Goal: Information Seeking & Learning: Learn about a topic

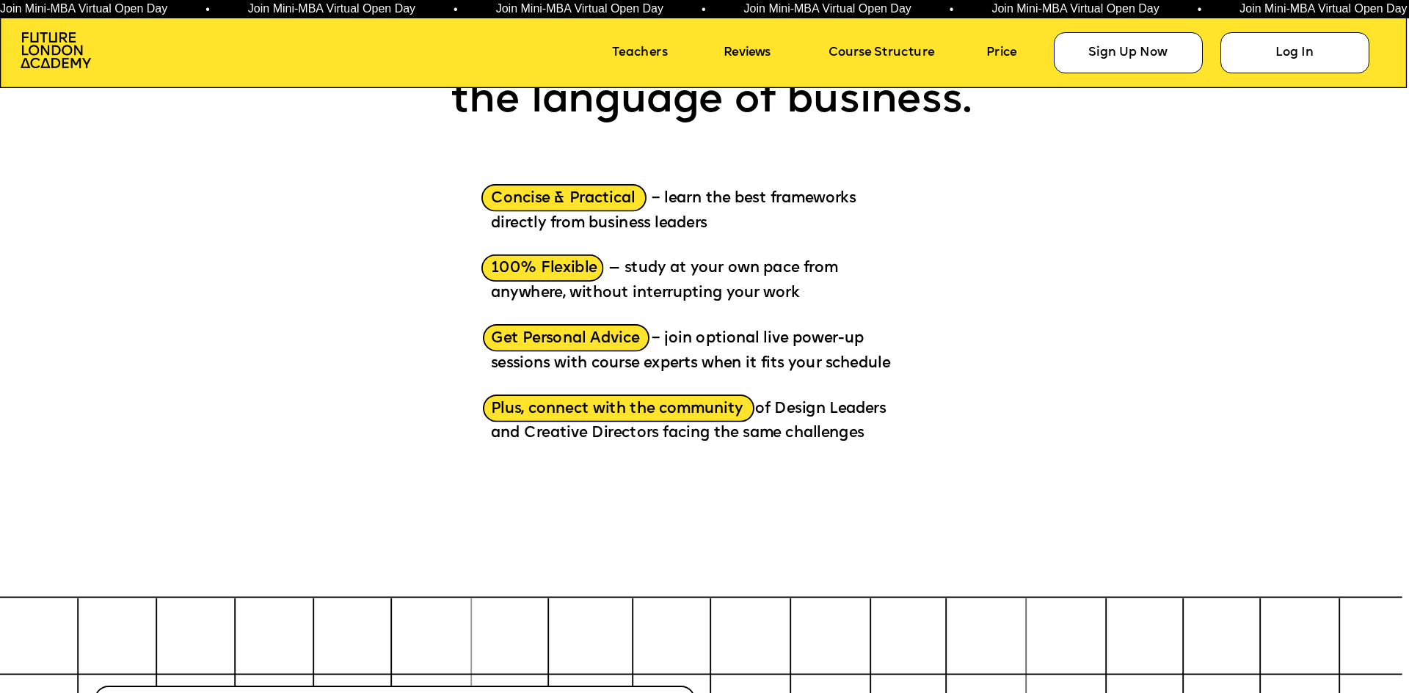
scroll to position [2201, 0]
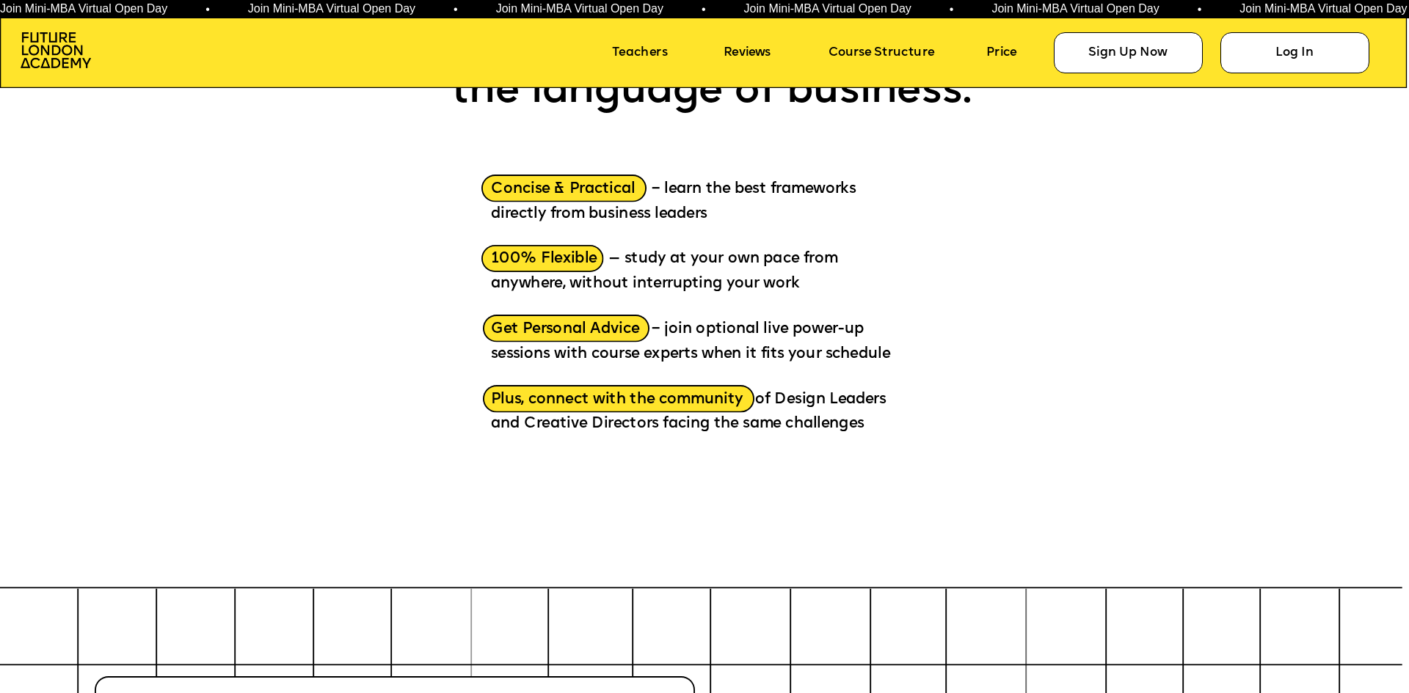
click at [639, 259] on span "100% Flexible — study at your own pace from anywhere, without interrupting your…" at bounding box center [666, 272] width 351 height 40
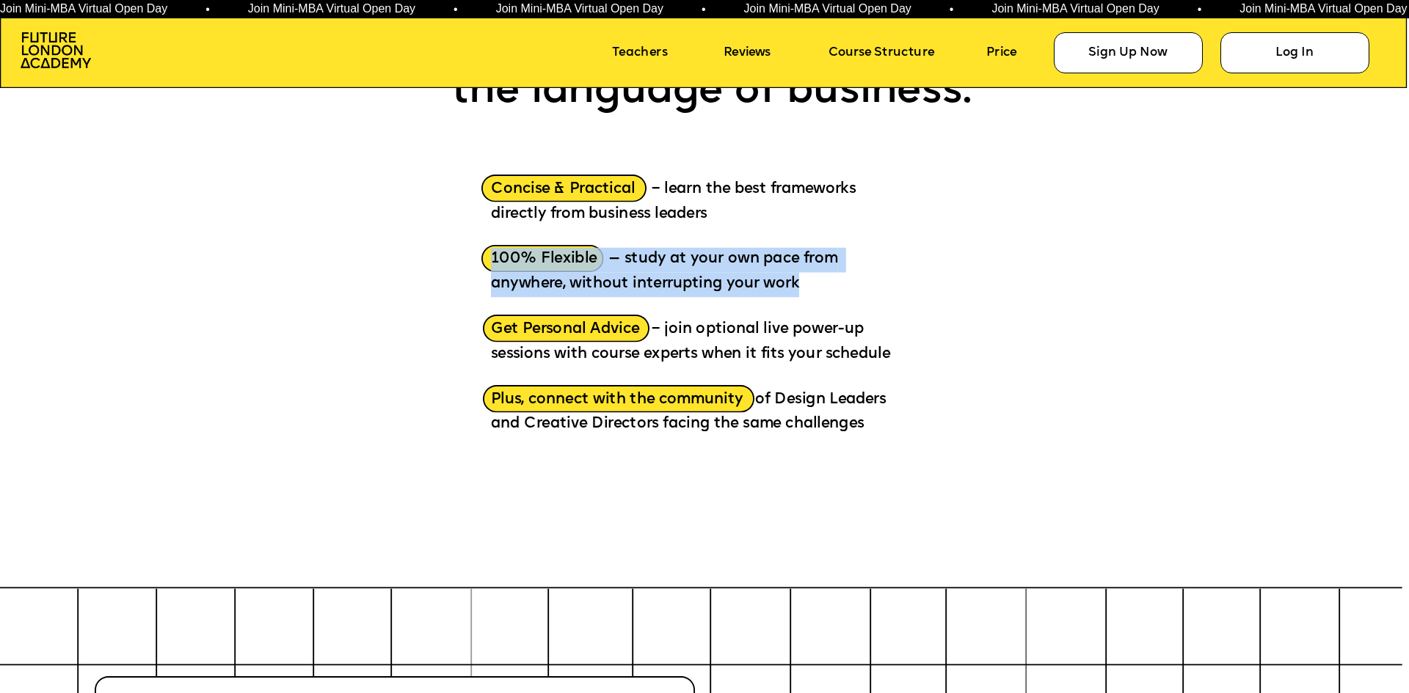
click at [639, 259] on span "100% Flexible — study at your own pace from anywhere, without interrupting your…" at bounding box center [666, 272] width 351 height 40
click at [730, 271] on p "100% Flexible — study at your own pace from anywhere, without interrupting your…" at bounding box center [698, 262] width 415 height 70
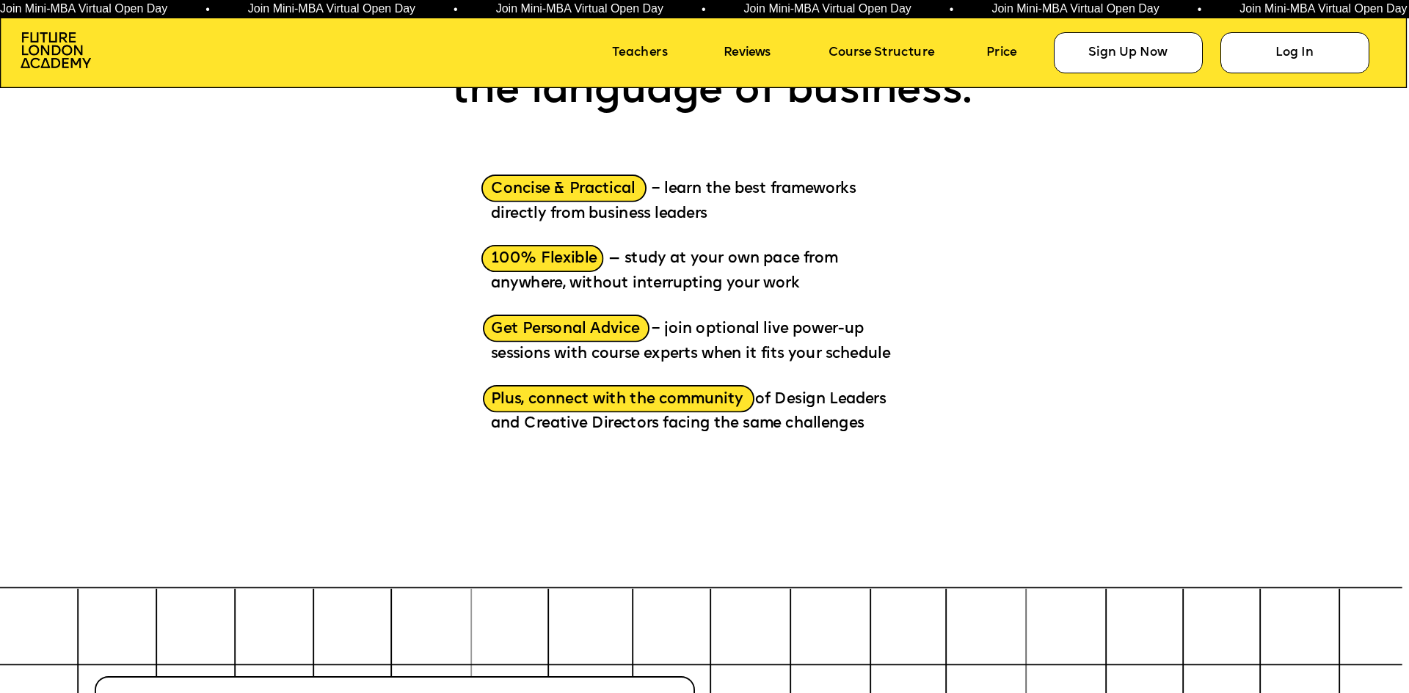
click at [641, 282] on span "100% Flexible — study at your own pace from anywhere, without interrupting your…" at bounding box center [666, 272] width 351 height 40
click at [765, 281] on span "100% Flexible — study at your own pace from anywhere, without interrupting your…" at bounding box center [666, 272] width 351 height 40
click at [721, 194] on span "Concise & Practical – learn the best frameworks directly from business leaders" at bounding box center [675, 201] width 369 height 40
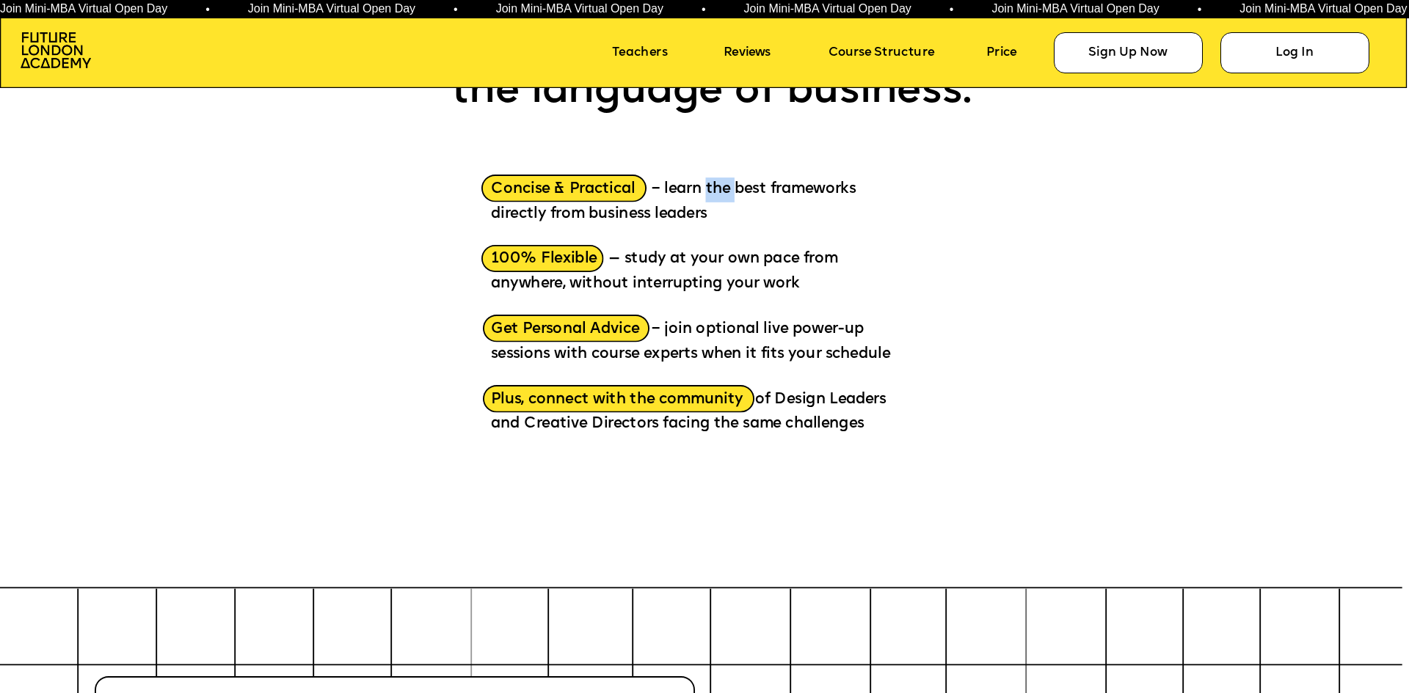
click at [721, 194] on span "Concise & Practical – learn the best frameworks directly from business leaders" at bounding box center [675, 201] width 369 height 40
click at [801, 189] on span "Concise & Practical – learn the best frameworks directly from business leaders" at bounding box center [675, 201] width 369 height 40
click at [646, 214] on span "Concise & Practical – learn the best frameworks directly from business leaders" at bounding box center [675, 201] width 369 height 40
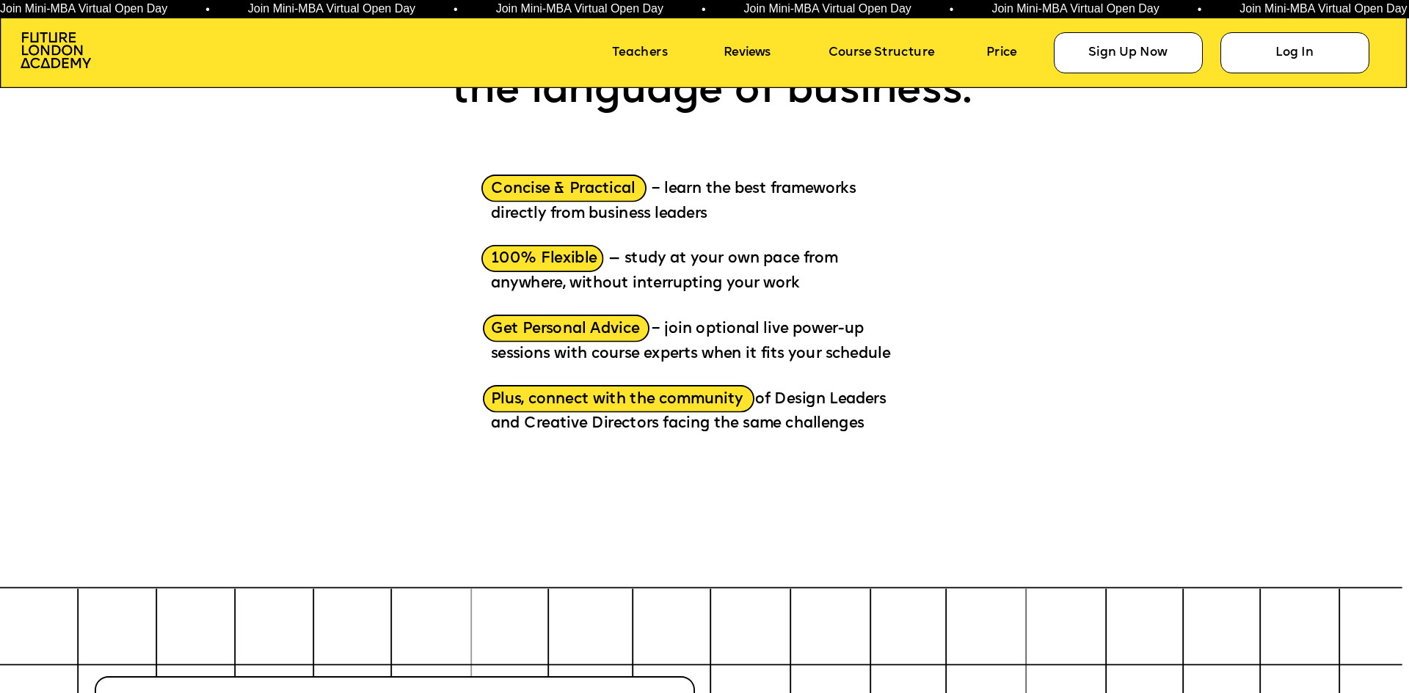
click at [676, 329] on span "Get Personal Advice – join optional live power-up sessions with course experts …" at bounding box center [690, 342] width 399 height 40
click at [883, 332] on p "Get Personal Advice – join optional live power-up sessions with course experts …" at bounding box center [698, 332] width 415 height 70
click at [524, 360] on span "Get Personal Advice – join optional live power-up sessions with course experts …" at bounding box center [690, 342] width 399 height 40
click at [890, 346] on span "Get Personal Advice – join optional live power-up sessions with course experts …" at bounding box center [690, 342] width 399 height 40
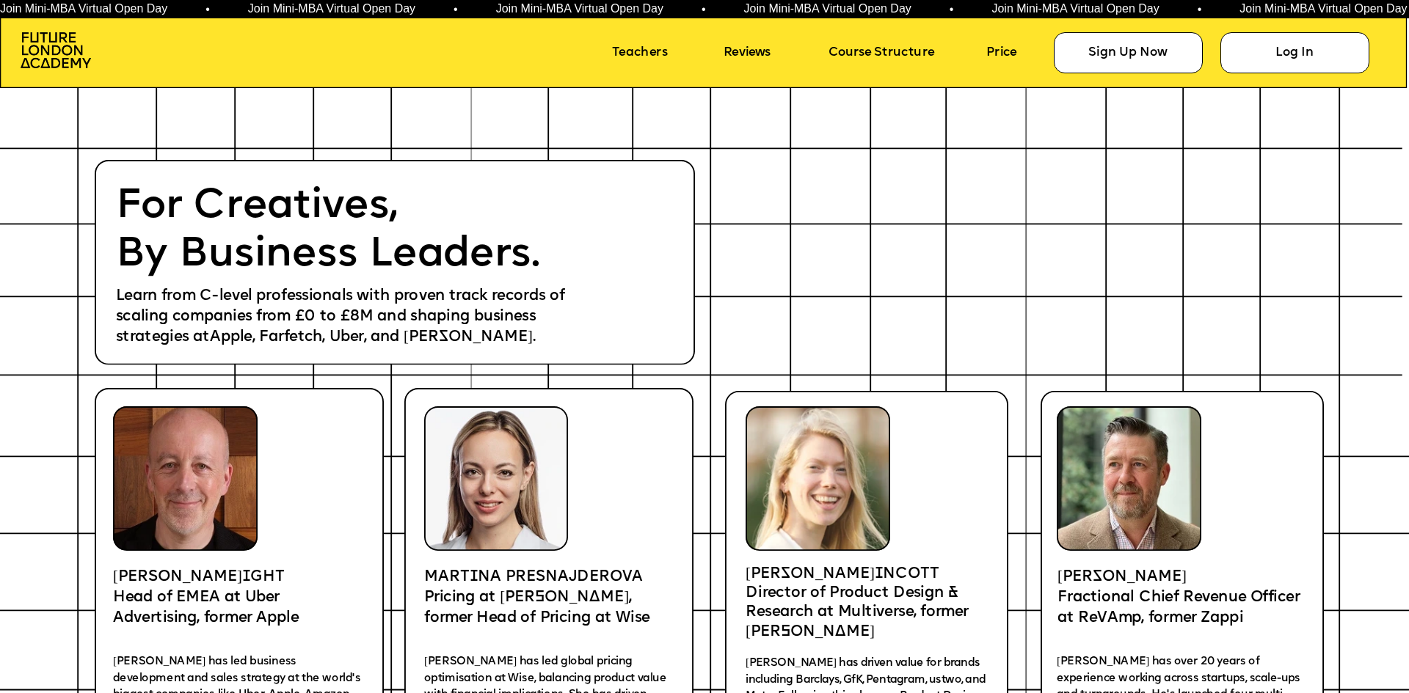
scroll to position [2715, 0]
